Goal: Transaction & Acquisition: Purchase product/service

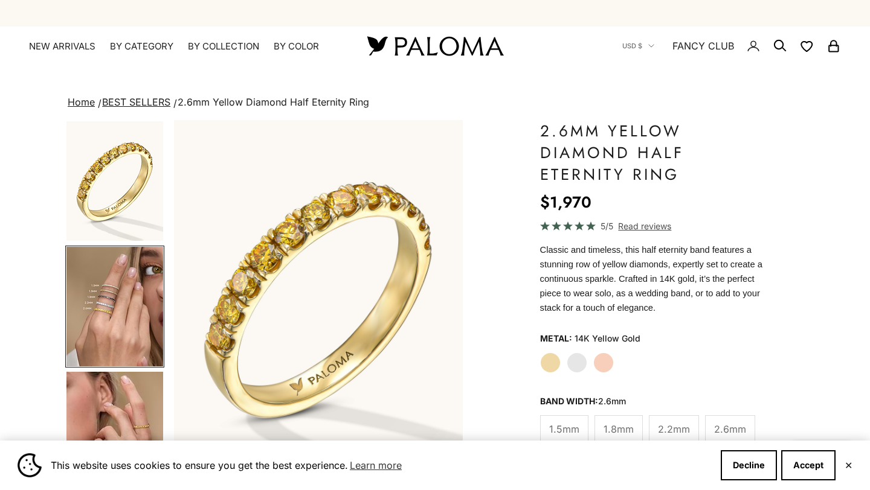
click at [124, 141] on img "Go to item 1" at bounding box center [114, 181] width 97 height 120
click at [116, 270] on img "Go to item 4" at bounding box center [114, 307] width 97 height 120
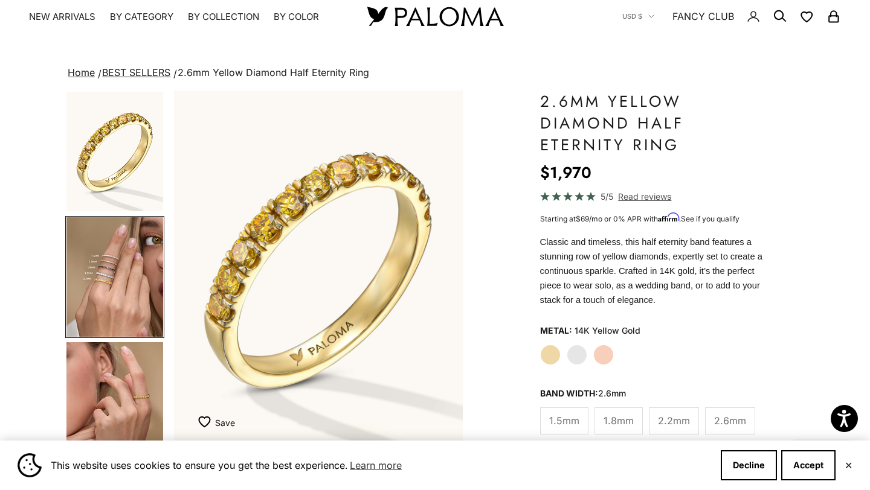
scroll to position [30, 0]
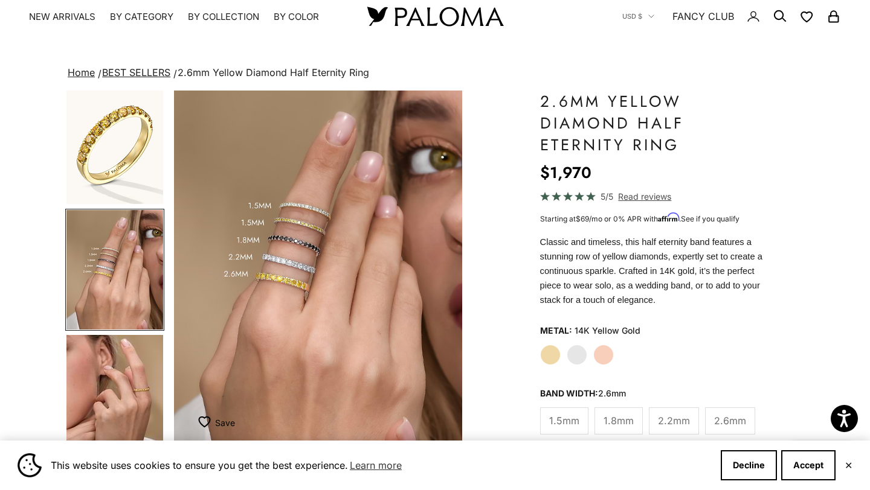
click at [121, 371] on img "Go to item 5" at bounding box center [114, 395] width 97 height 120
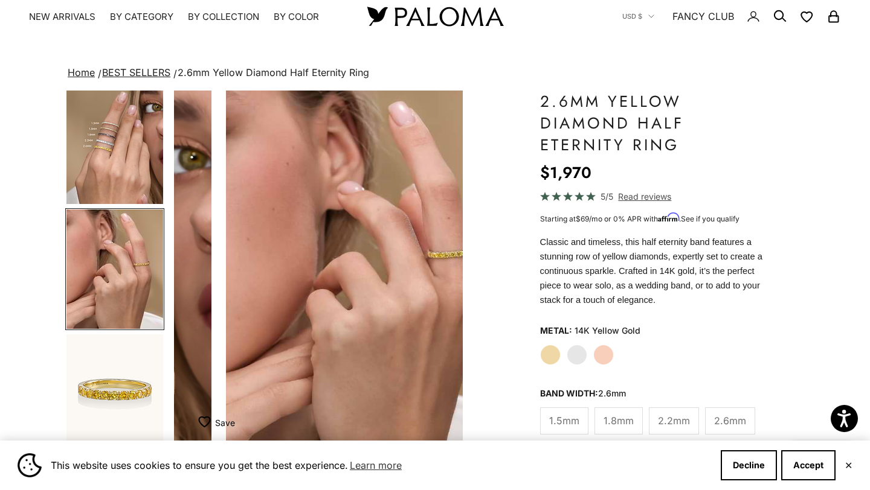
scroll to position [0, 606]
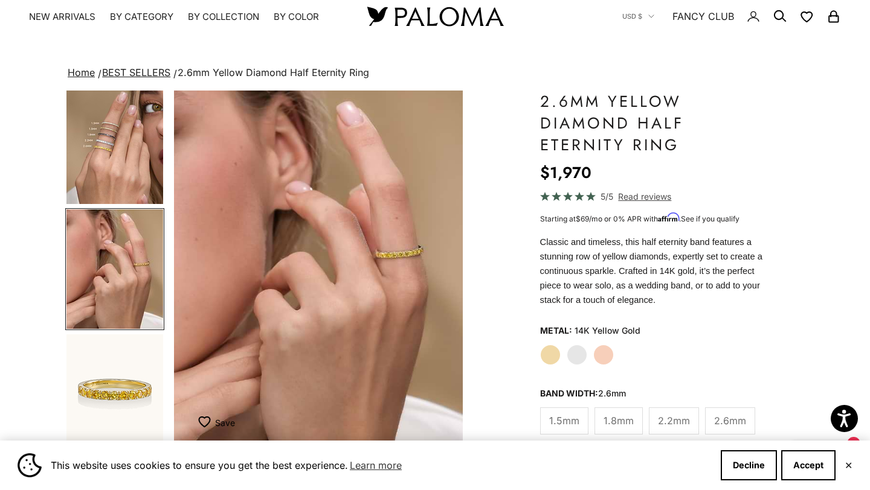
click at [121, 140] on img "Go to item 4" at bounding box center [114, 145] width 97 height 120
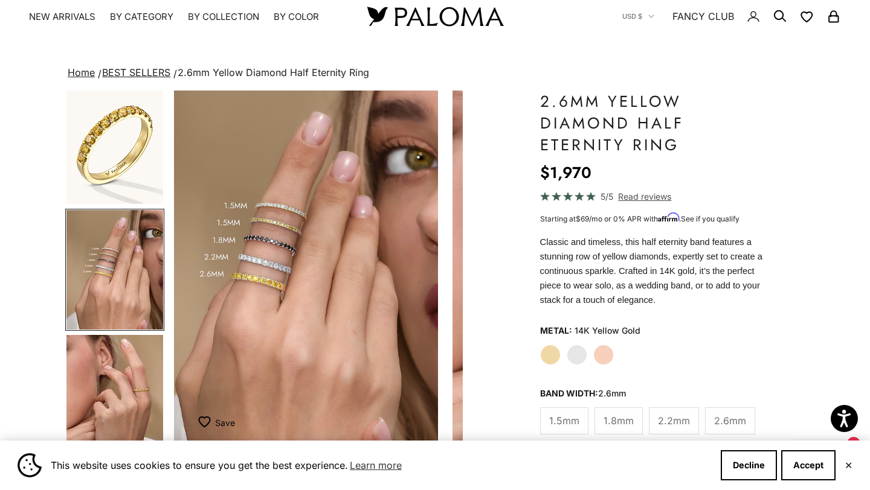
scroll to position [0, 303]
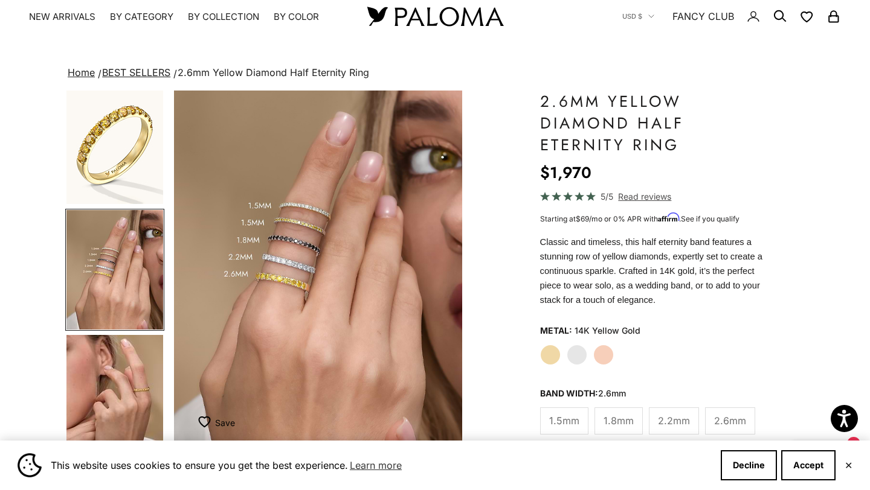
click at [571, 345] on label "White Gold" at bounding box center [577, 355] width 21 height 21
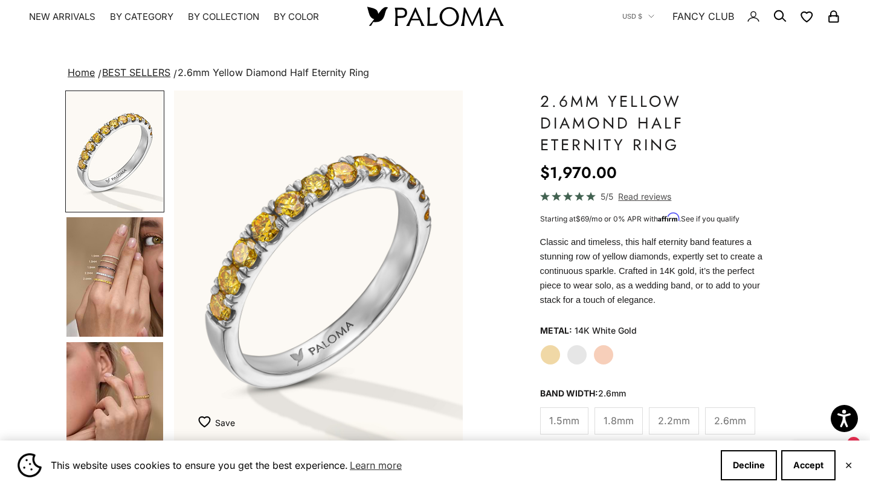
click at [127, 271] on img "Go to item 4" at bounding box center [114, 277] width 97 height 120
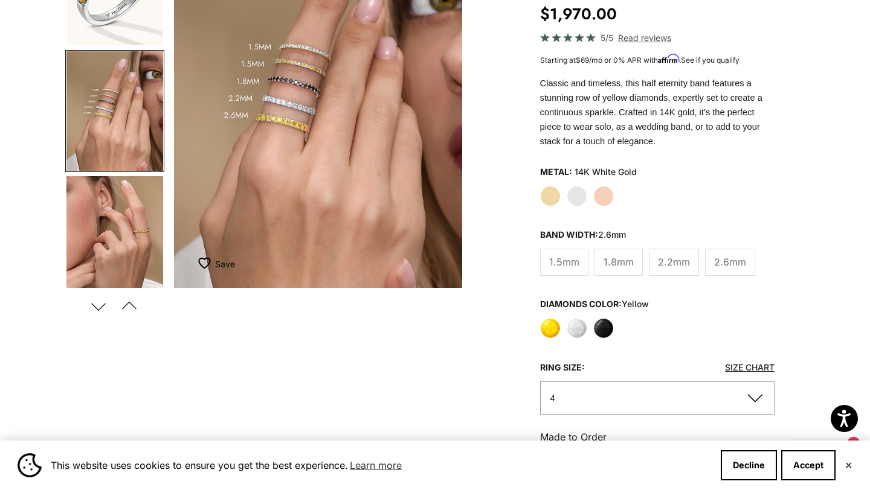
scroll to position [220, 0]
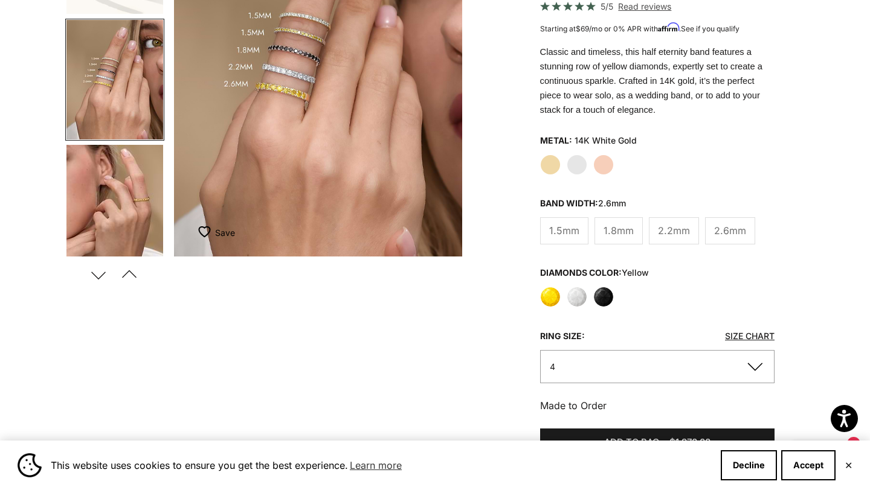
click at [576, 287] on label "White" at bounding box center [577, 297] width 21 height 21
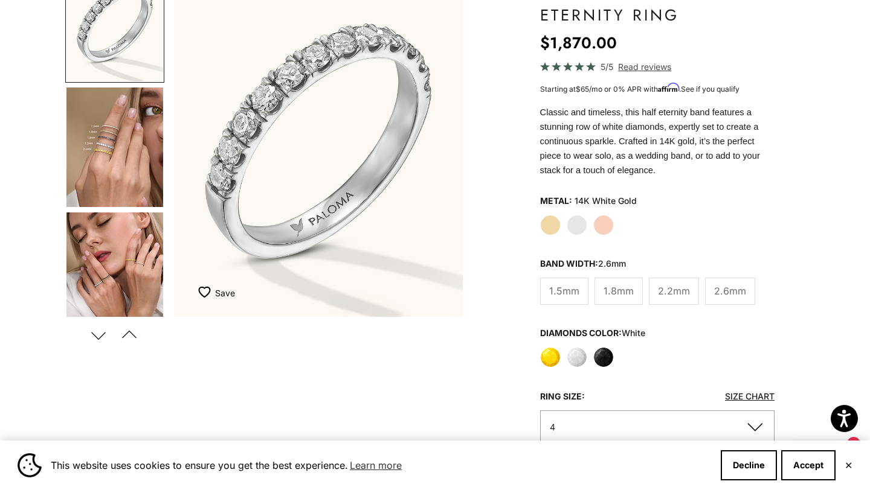
scroll to position [162, 0]
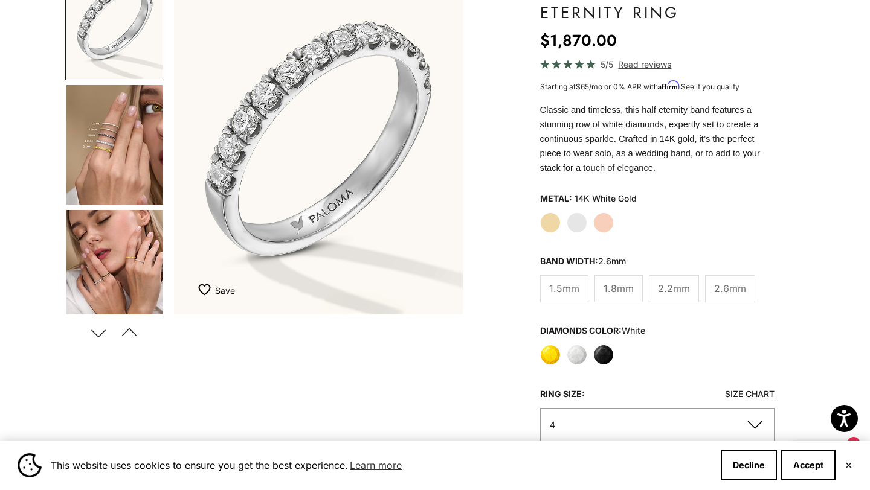
click at [612, 408] on button "4" at bounding box center [657, 424] width 234 height 33
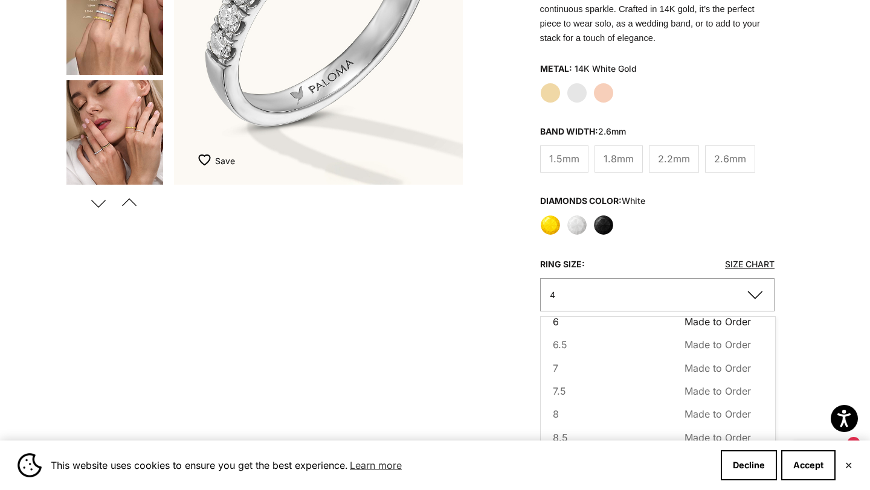
scroll to position [109, 0]
click at [584, 406] on button "8 Made to Order Sold out" at bounding box center [652, 414] width 198 height 16
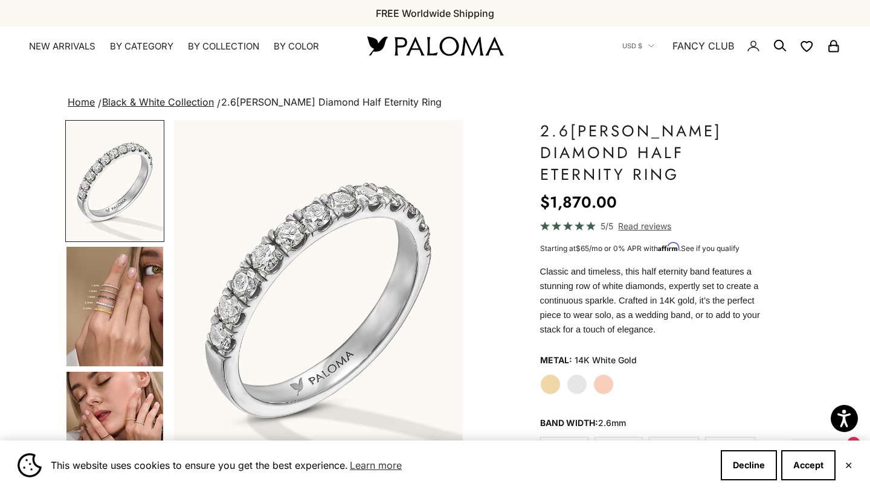
click at [124, 191] on img "Go to item 2" at bounding box center [114, 181] width 97 height 120
click at [128, 250] on img "Go to item 4" at bounding box center [114, 307] width 97 height 120
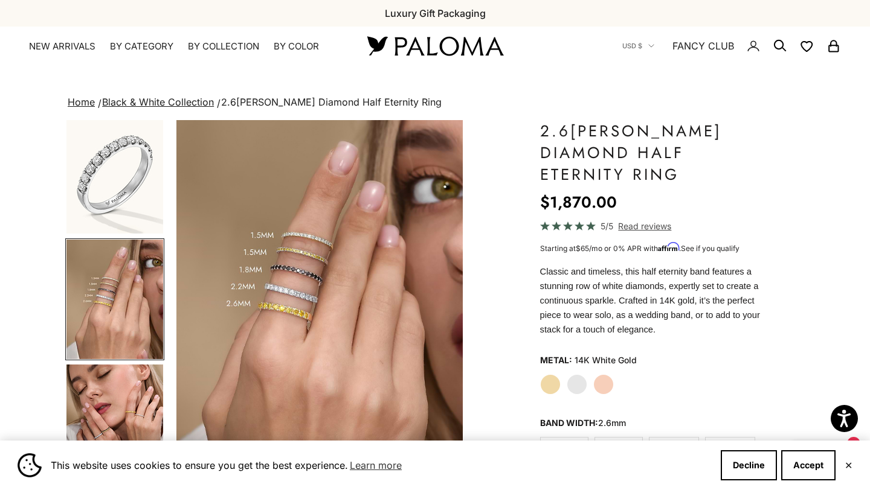
scroll to position [0, 303]
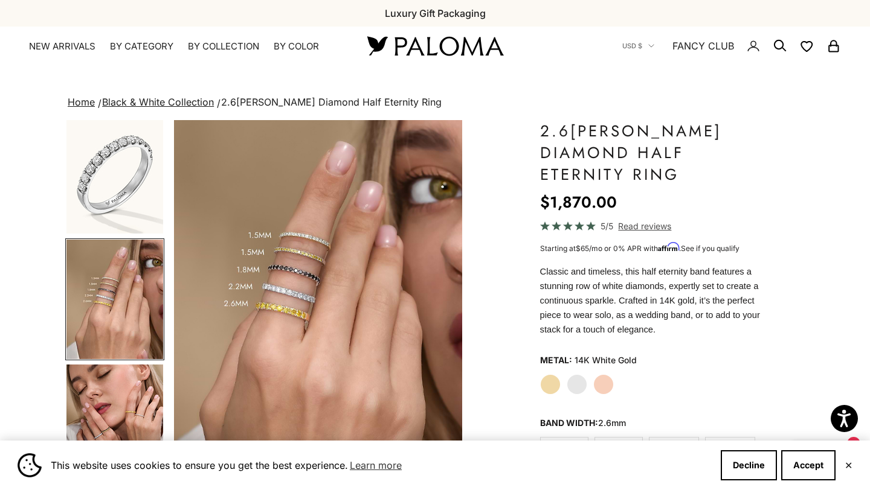
click at [140, 378] on img "Go to item 5" at bounding box center [114, 425] width 97 height 120
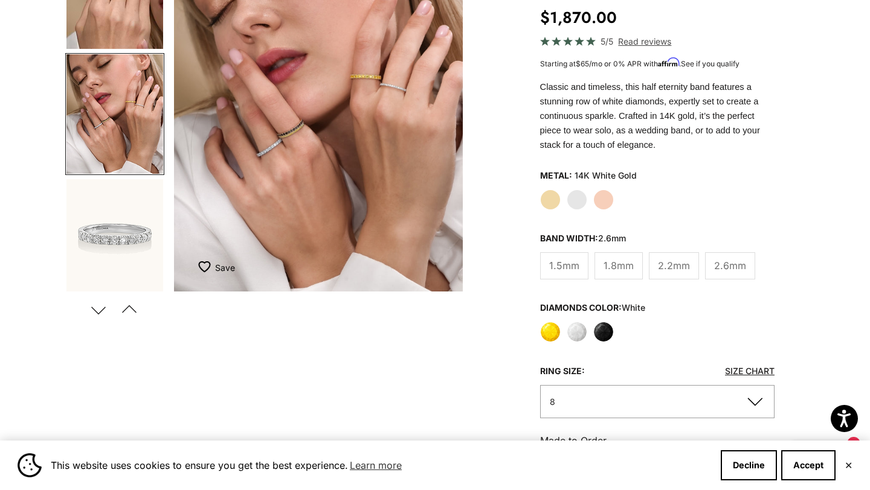
scroll to position [204, 0]
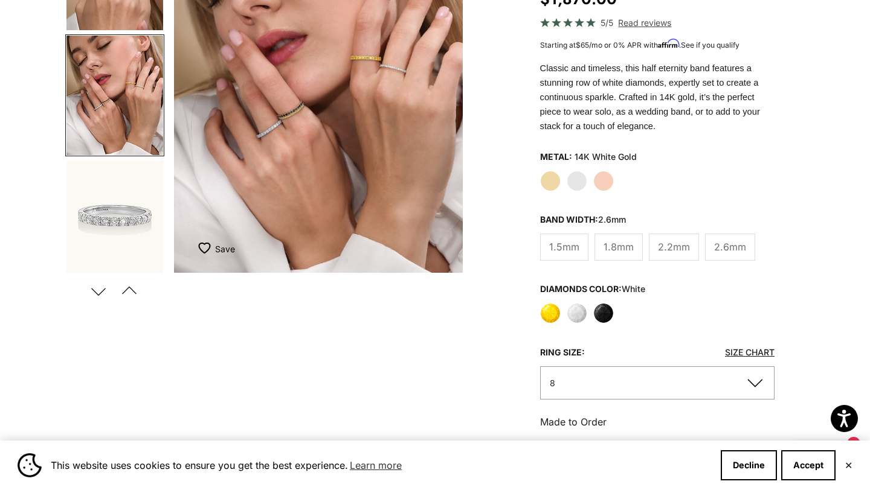
click at [606, 452] on span "Add to bag" at bounding box center [631, 459] width 55 height 15
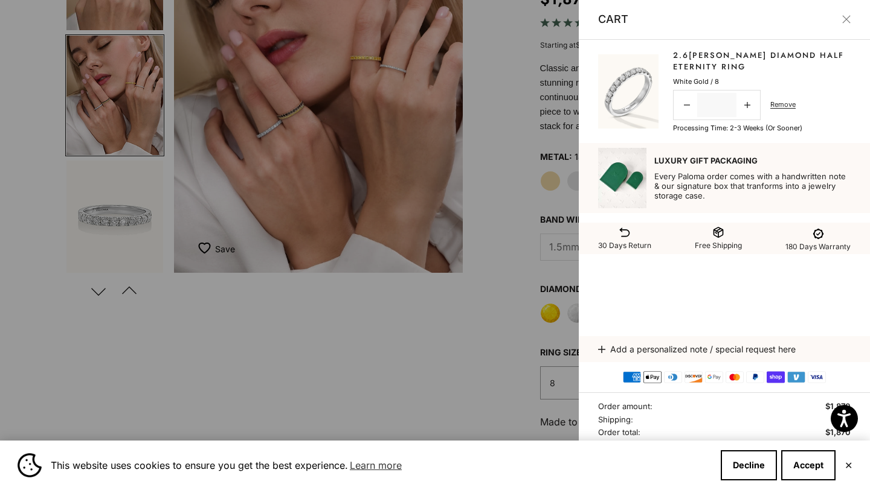
click at [850, 22] on button "Close" at bounding box center [846, 19] width 8 height 8
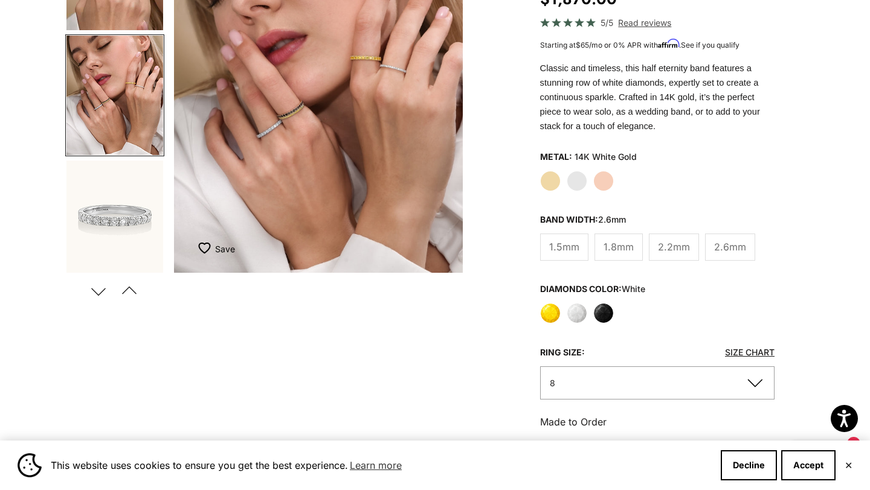
scroll to position [0, 0]
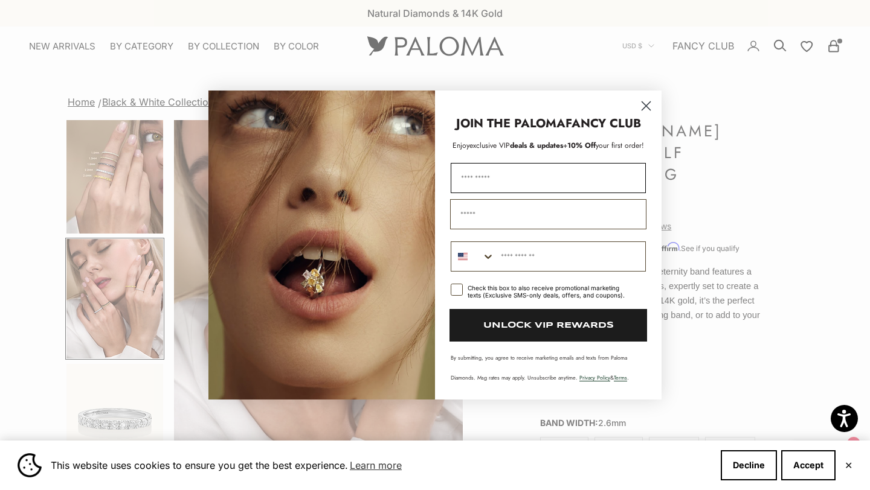
click at [489, 163] on input "First Name" at bounding box center [548, 178] width 195 height 30
type input "********"
type input "**********"
click at [571, 259] on input "Phone Number" at bounding box center [570, 256] width 150 height 29
type input "**********"
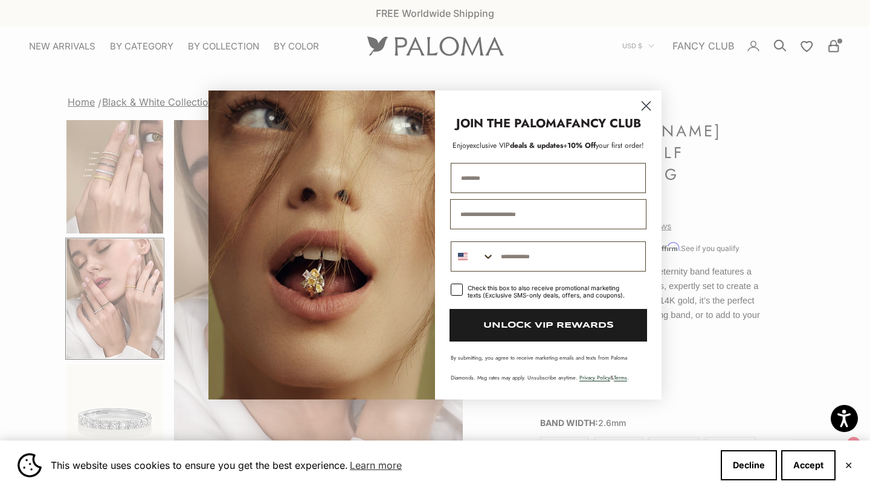
click at [465, 291] on label "Check this box to also receive promotional marketing texts (Exclusive SMS-only …" at bounding box center [548, 293] width 195 height 19
click at [0, 0] on polygon "POPUP Form" at bounding box center [0, 0] width 0 height 0
click at [457, 291] on rect "POPUP Form" at bounding box center [456, 290] width 11 height 11
click at [504, 331] on button "UNLOCK VIP REWARDS" at bounding box center [548, 325] width 198 height 33
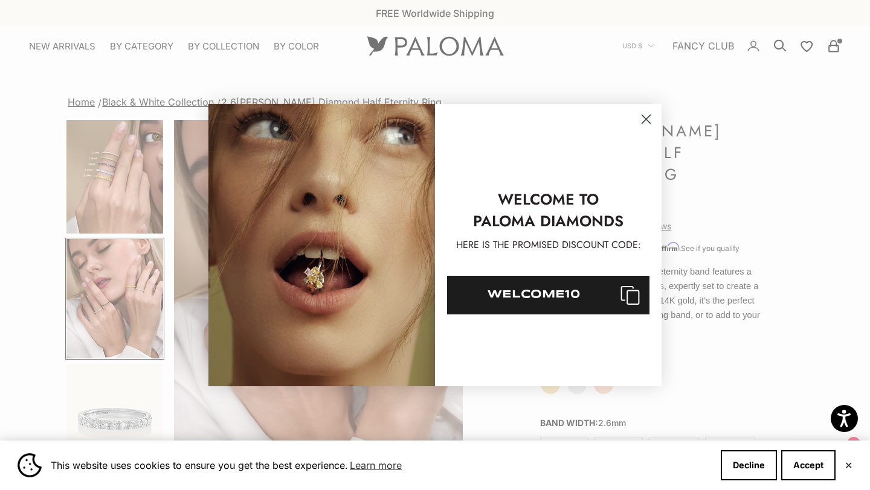
click at [645, 122] on circle "Close dialog" at bounding box center [646, 119] width 20 height 20
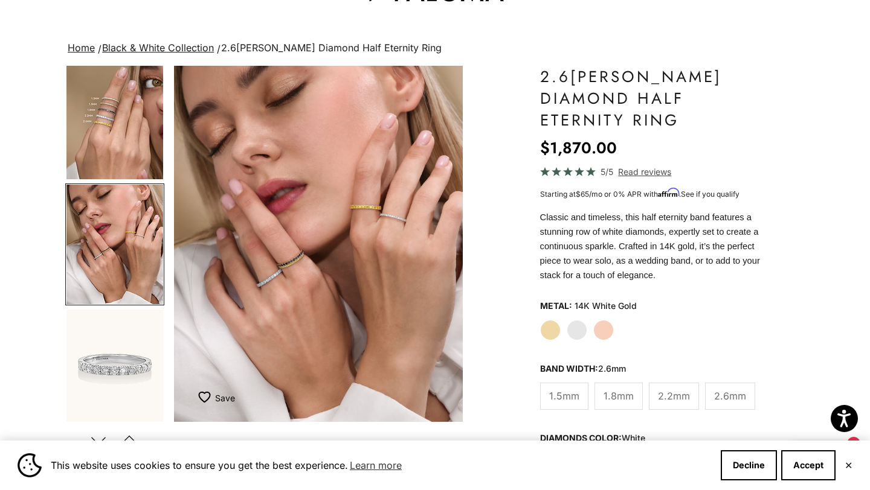
scroll to position [55, 0]
click at [132, 382] on img "Go to item 7" at bounding box center [114, 369] width 97 height 120
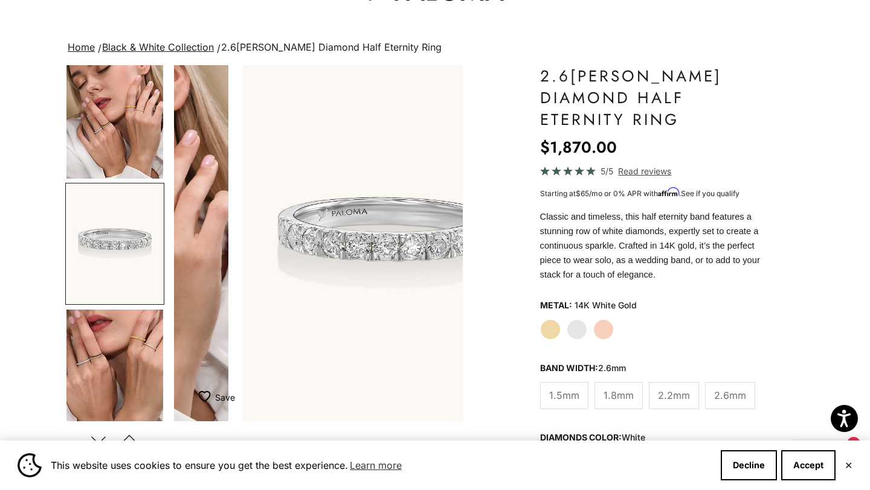
scroll to position [0, 909]
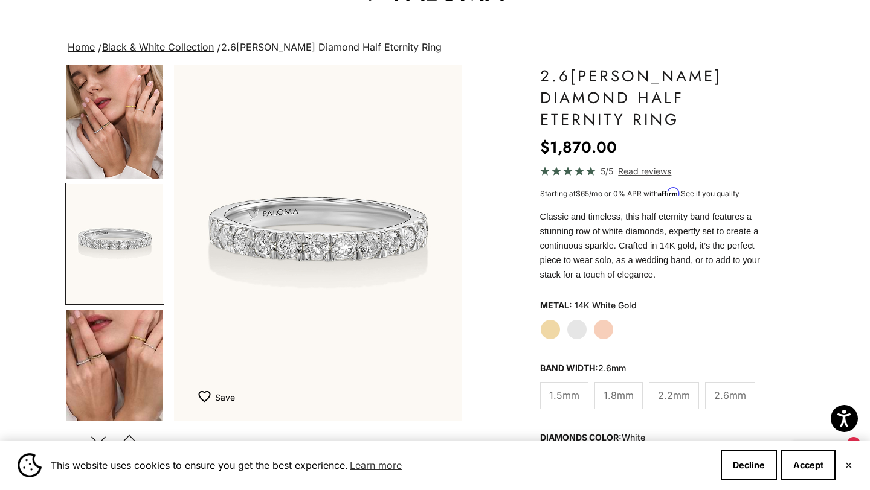
click at [117, 253] on img "Go to item 7" at bounding box center [114, 244] width 97 height 120
click at [116, 120] on img "Go to item 5" at bounding box center [114, 119] width 97 height 120
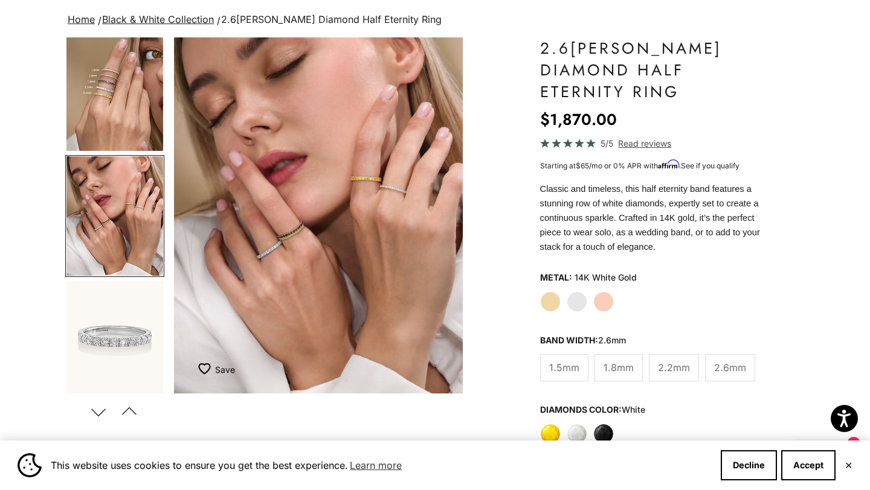
scroll to position [83, 0]
click at [139, 104] on img "Go to item 4" at bounding box center [114, 91] width 97 height 120
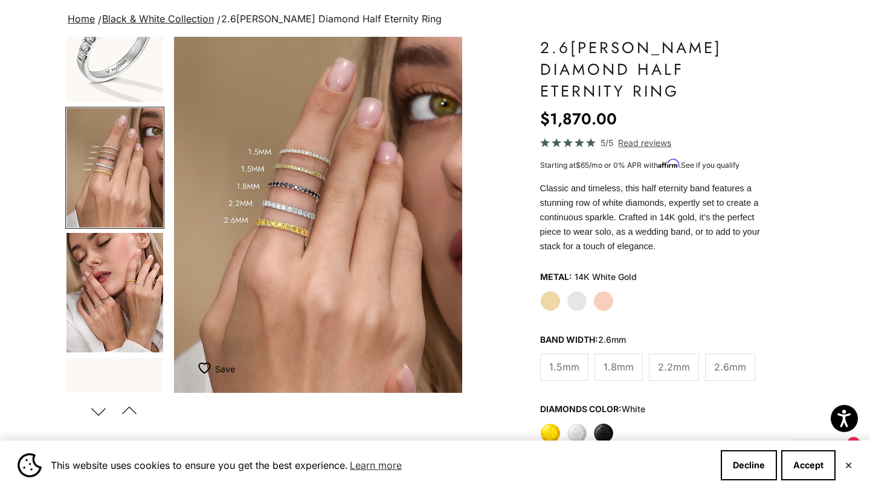
scroll to position [59, 0]
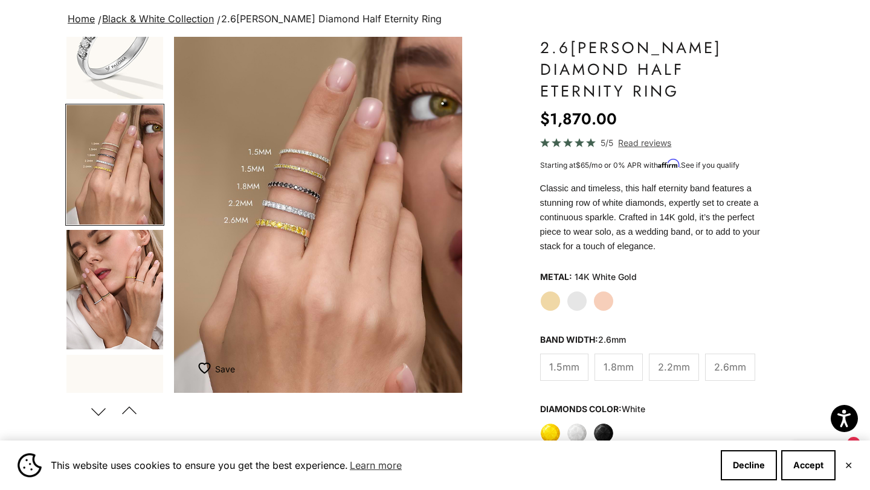
click at [104, 62] on img "Go to item 2" at bounding box center [114, 39] width 97 height 120
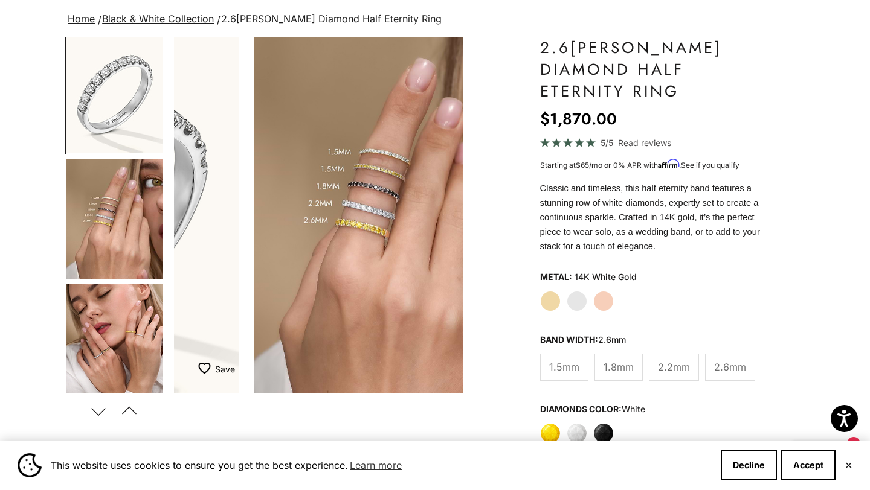
scroll to position [0, 0]
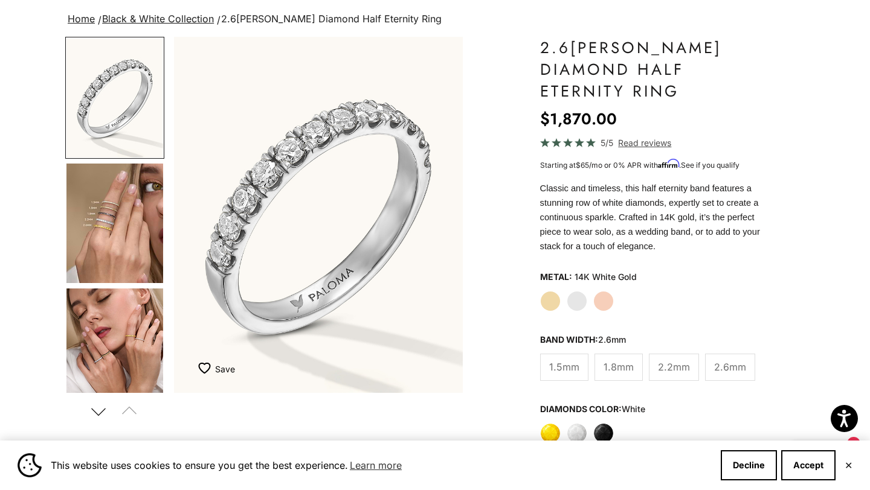
click at [104, 195] on img "Go to item 4" at bounding box center [114, 224] width 97 height 120
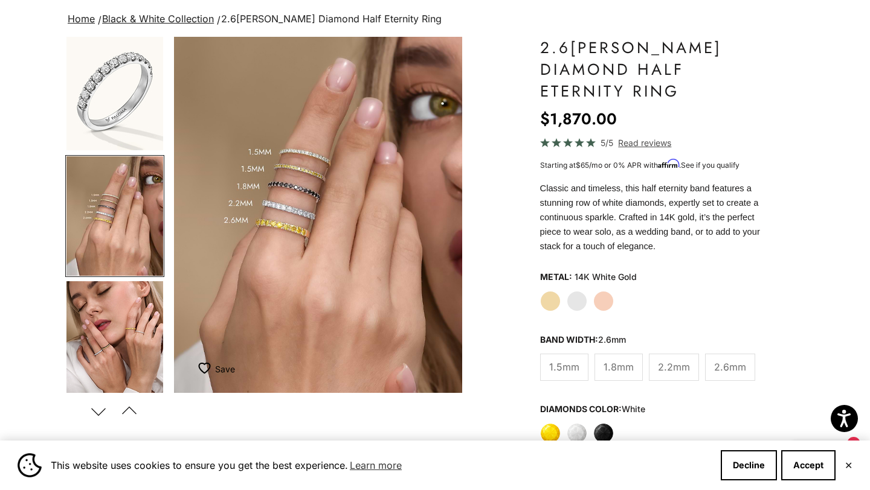
click at [101, 300] on img "Go to item 5" at bounding box center [114, 341] width 97 height 120
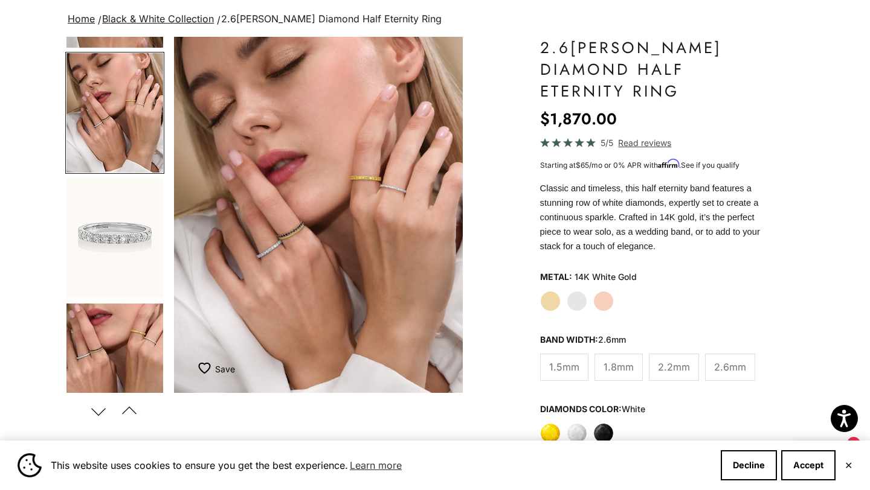
scroll to position [252, 0]
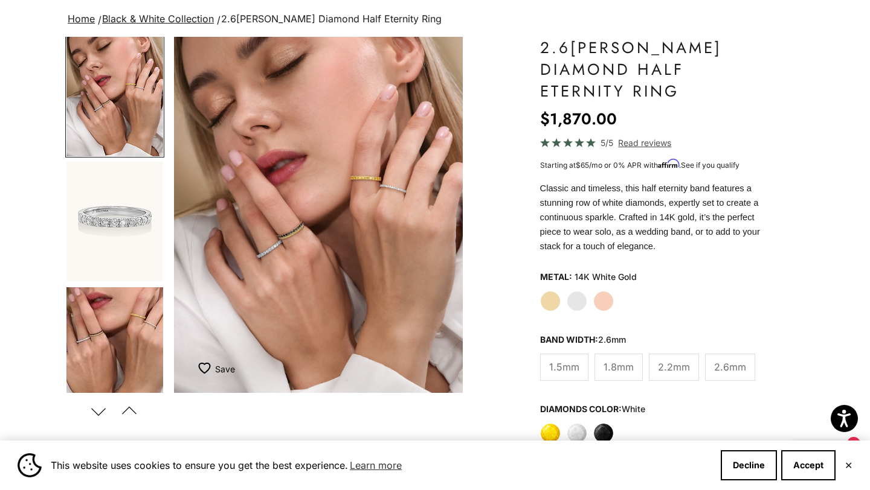
click at [133, 252] on img "Go to item 7" at bounding box center [114, 222] width 97 height 120
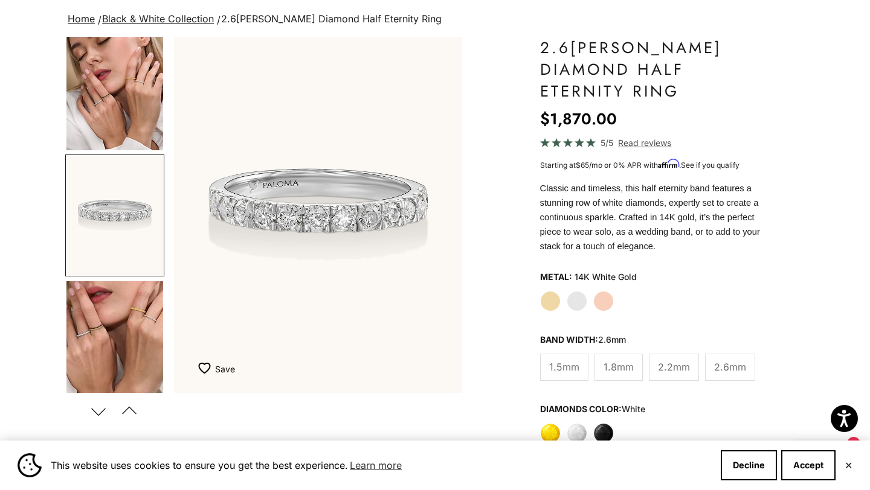
click at [120, 328] on img "Go to item 9" at bounding box center [114, 341] width 97 height 120
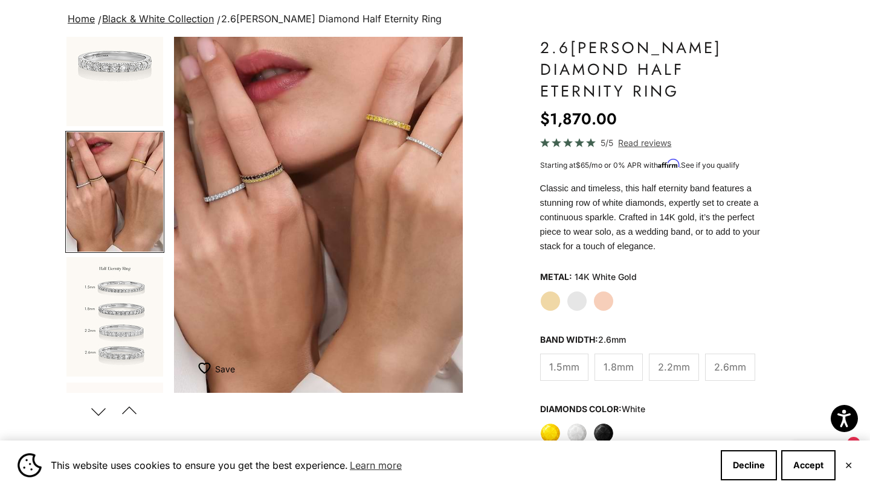
scroll to position [417, 0]
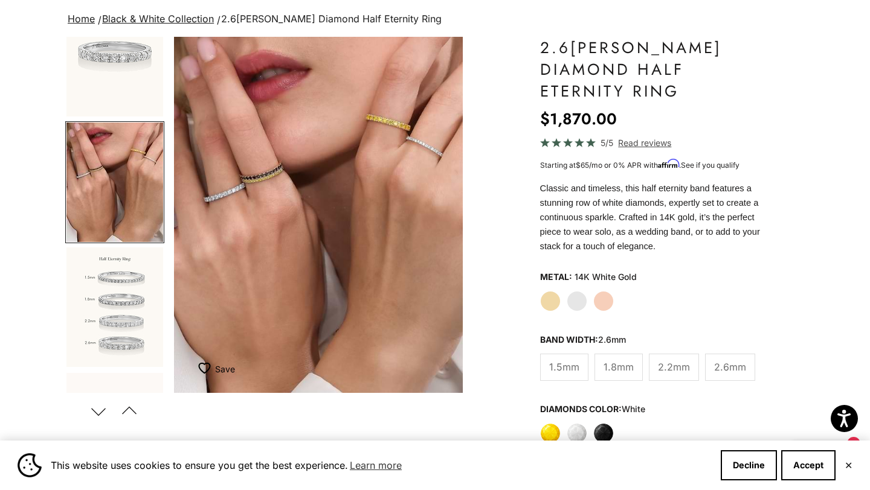
click at [120, 327] on img "Go to item 10" at bounding box center [114, 308] width 97 height 120
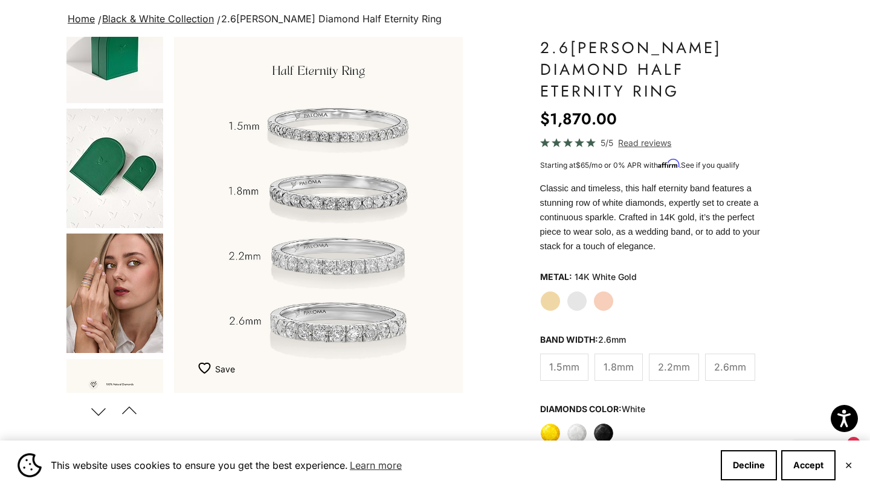
scroll to position [0, 0]
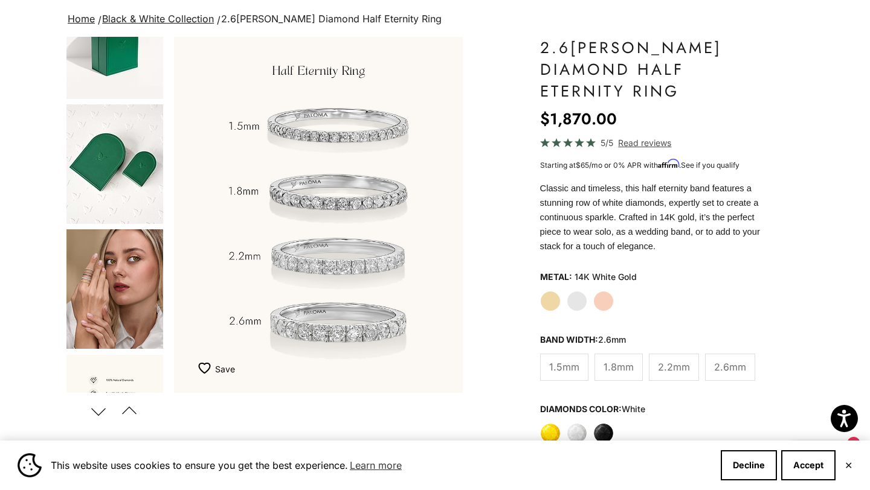
click at [126, 291] on img "Go to item 20" at bounding box center [114, 290] width 97 height 120
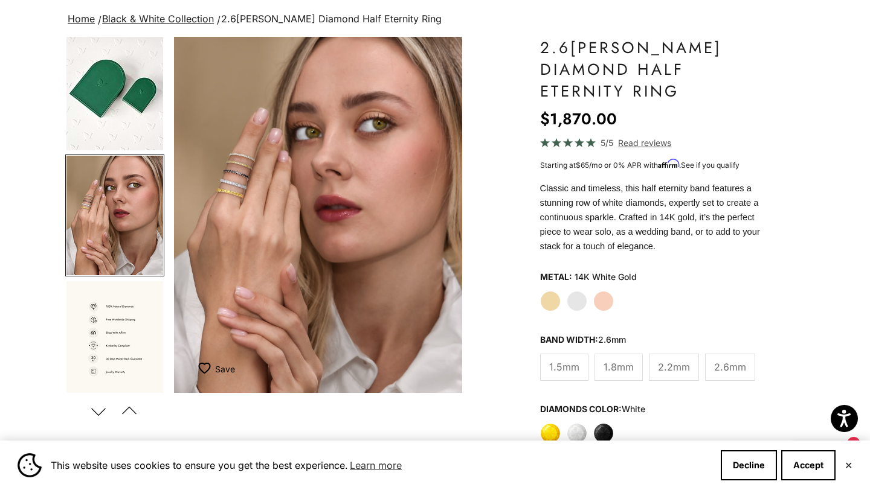
click at [132, 313] on img "Go to item 21" at bounding box center [114, 341] width 97 height 120
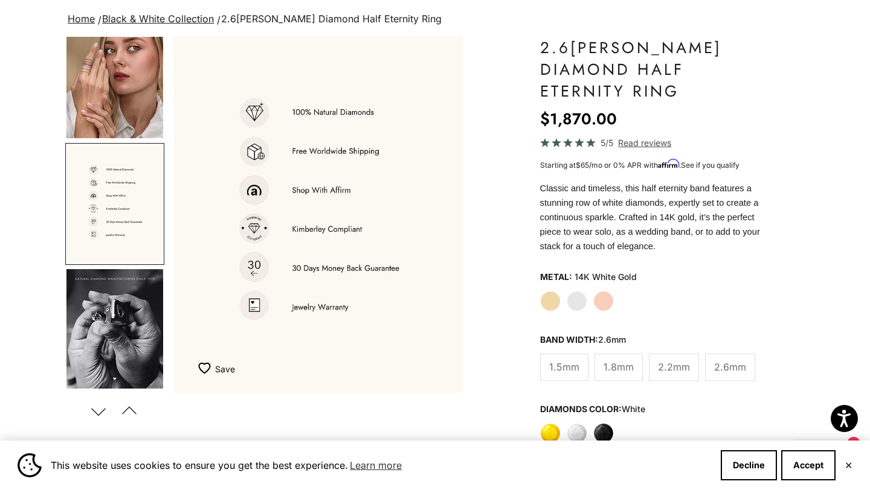
click at [131, 319] on img "Go to item 22" at bounding box center [114, 329] width 97 height 120
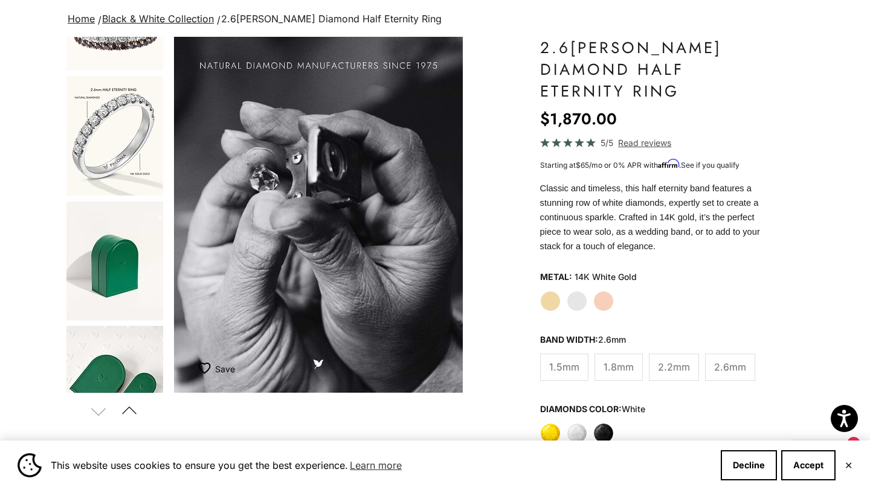
click at [120, 178] on img "Go to item 16" at bounding box center [114, 136] width 97 height 120
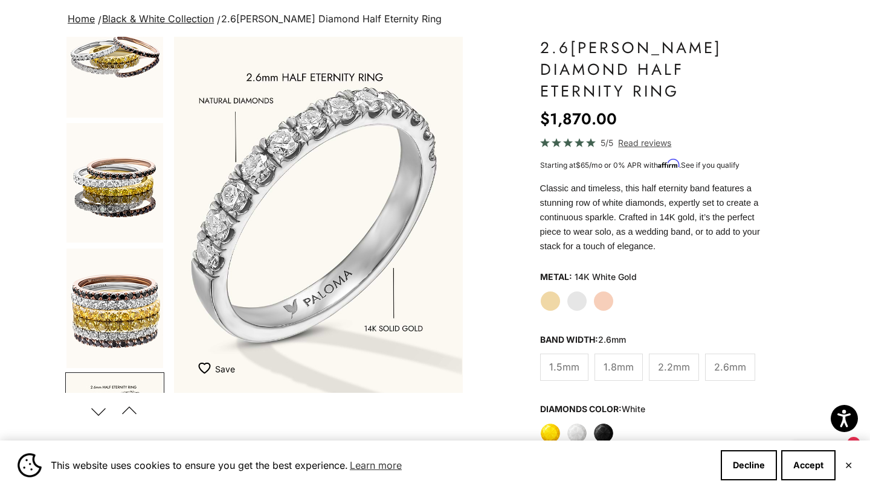
click at [655, 136] on span "Read reviews" at bounding box center [644, 143] width 53 height 14
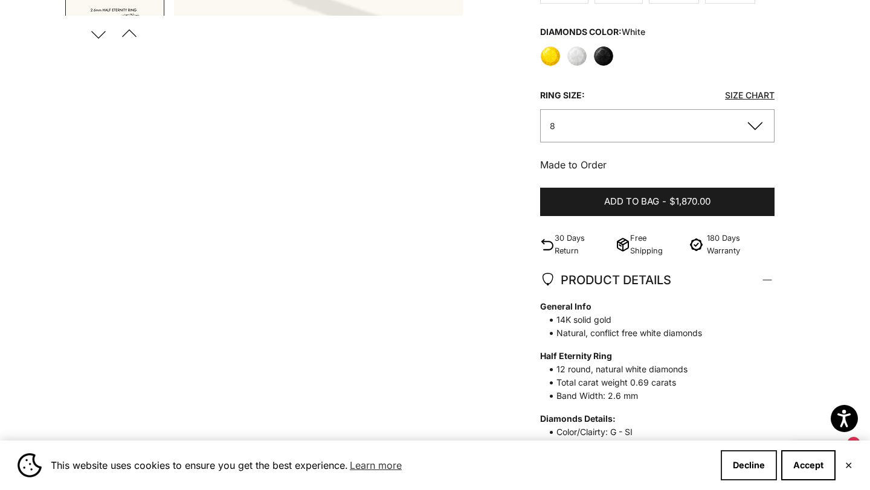
click at [762, 467] on button "Decline" at bounding box center [749, 466] width 56 height 30
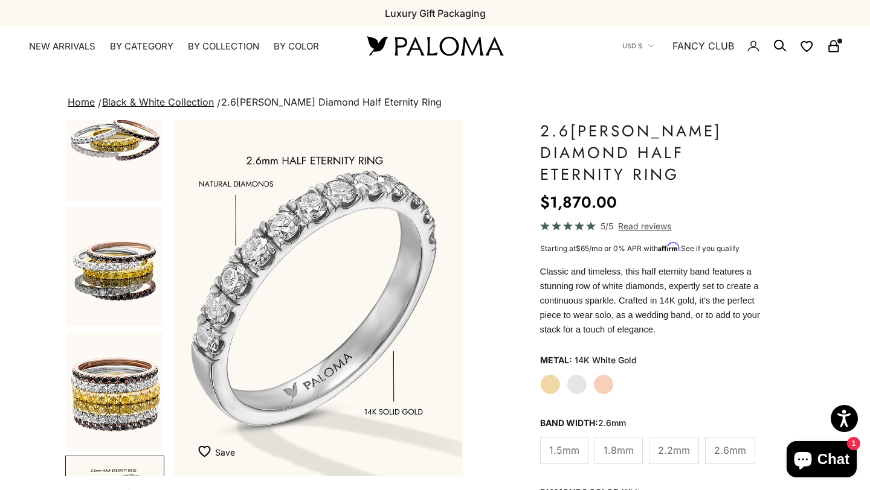
click at [833, 50] on icon "Secondary navigation" at bounding box center [833, 46] width 14 height 14
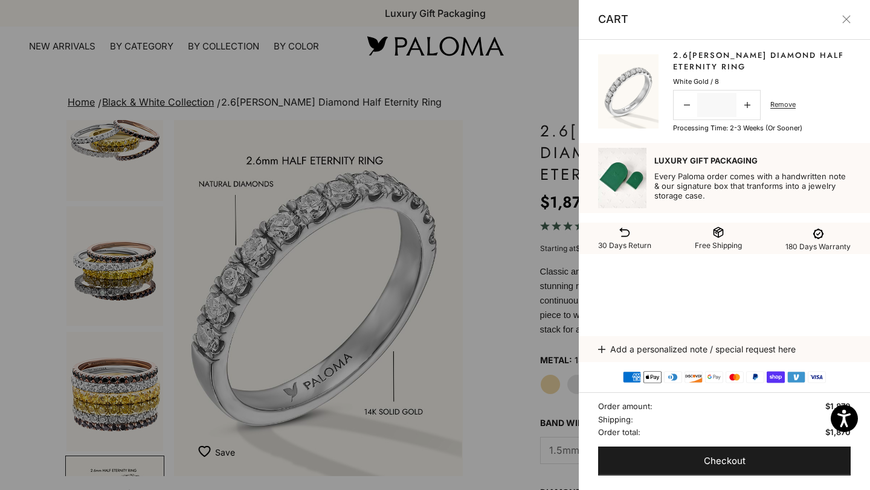
click at [846, 24] on button "Close" at bounding box center [846, 19] width 8 height 8
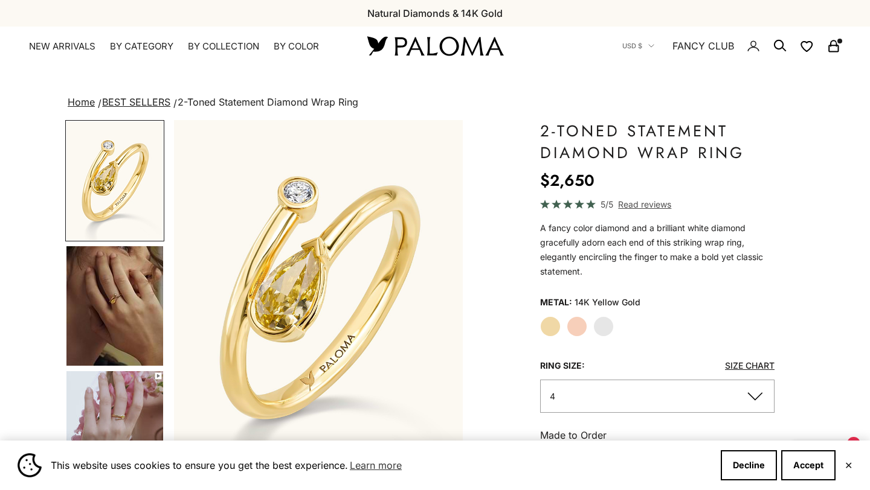
click at [129, 399] on img "Go to item 5" at bounding box center [114, 431] width 97 height 120
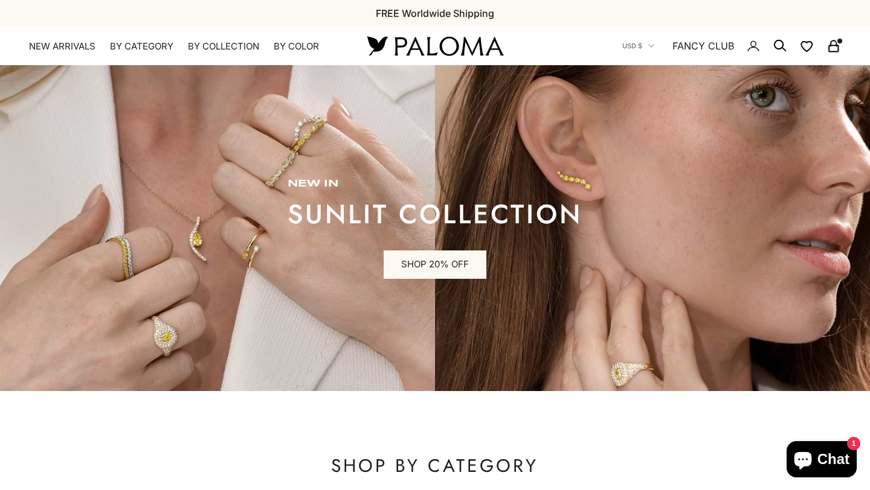
click at [832, 43] on icon "Secondary navigation" at bounding box center [833, 46] width 14 height 14
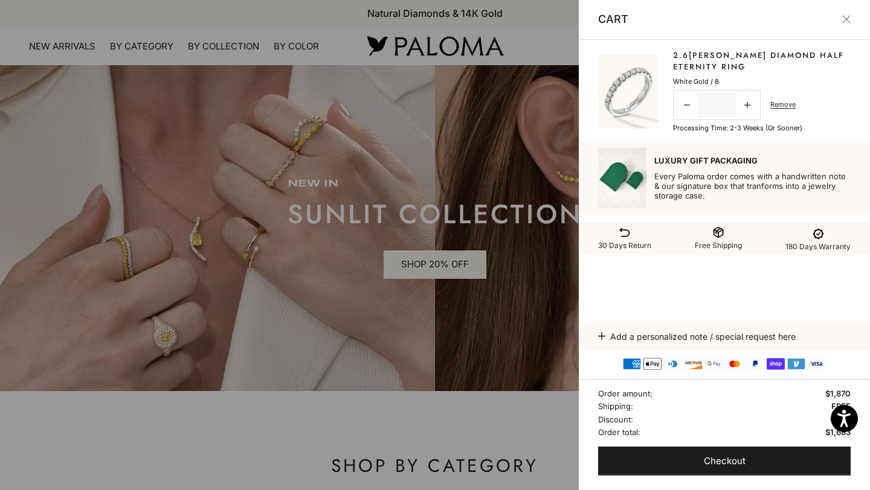
click at [647, 77] on img at bounding box center [628, 91] width 60 height 74
click at [711, 50] on link "2.6[PERSON_NAME] Diamond Half Eternity Ring" at bounding box center [762, 62] width 178 height 24
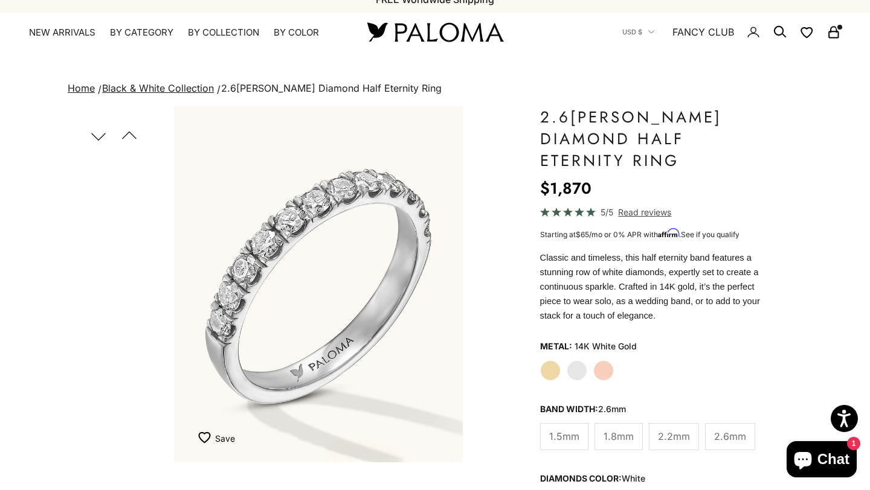
scroll to position [16, 0]
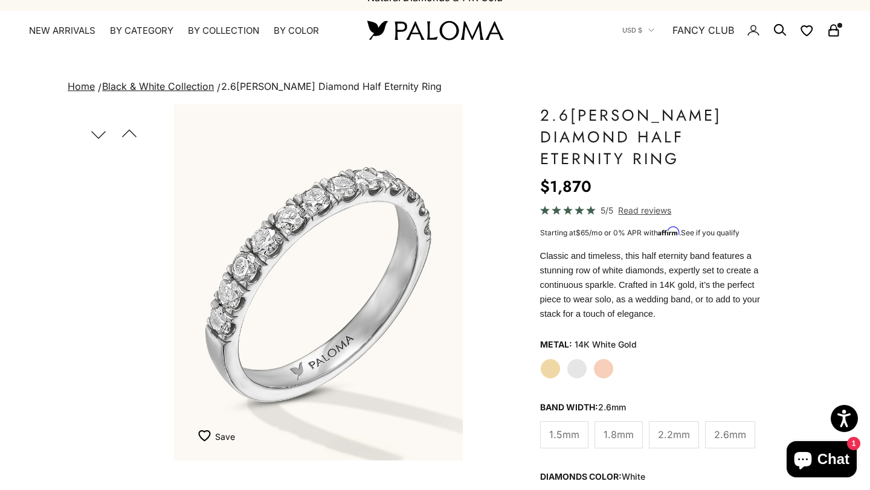
click at [128, 140] on button "Previous" at bounding box center [128, 134] width 27 height 28
click at [96, 147] on button "Next" at bounding box center [98, 134] width 27 height 28
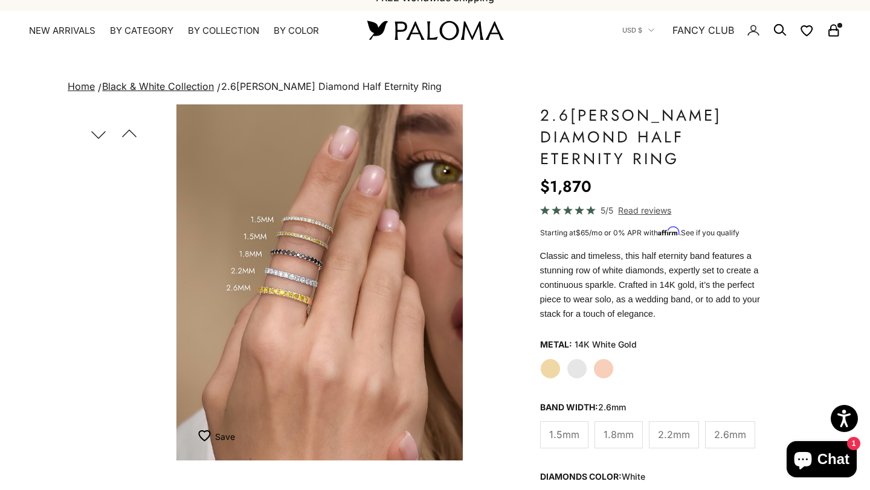
scroll to position [0, 303]
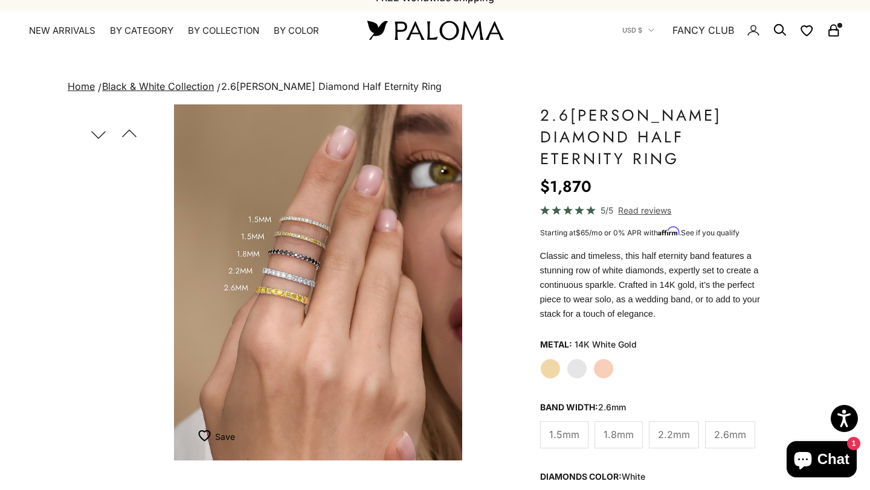
click at [824, 27] on nav "USD $ Country [GEOGRAPHIC_DATA] (AFN ؋) [GEOGRAPHIC_DATA] (EUR €) [GEOGRAPHIC_D…" at bounding box center [731, 30] width 219 height 39
click at [833, 30] on icon "Secondary navigation" at bounding box center [833, 30] width 14 height 14
